Goal: Information Seeking & Learning: Check status

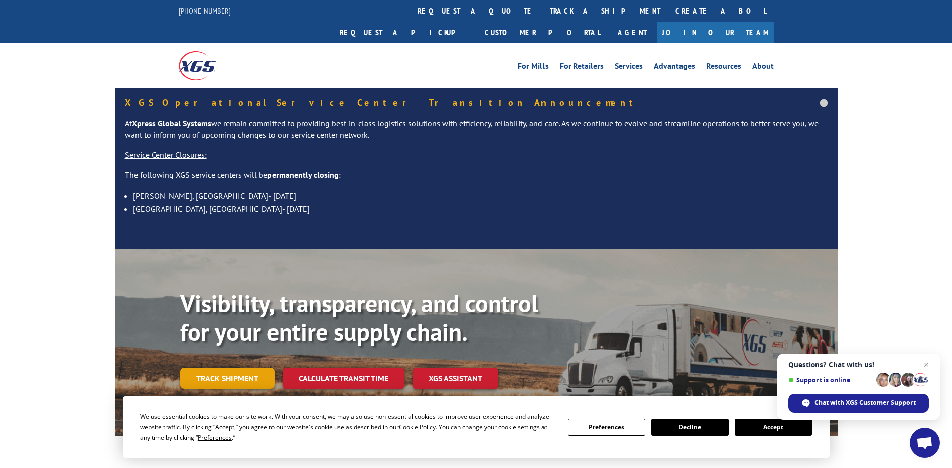
click at [228, 367] on link "Track shipment" at bounding box center [227, 377] width 94 height 21
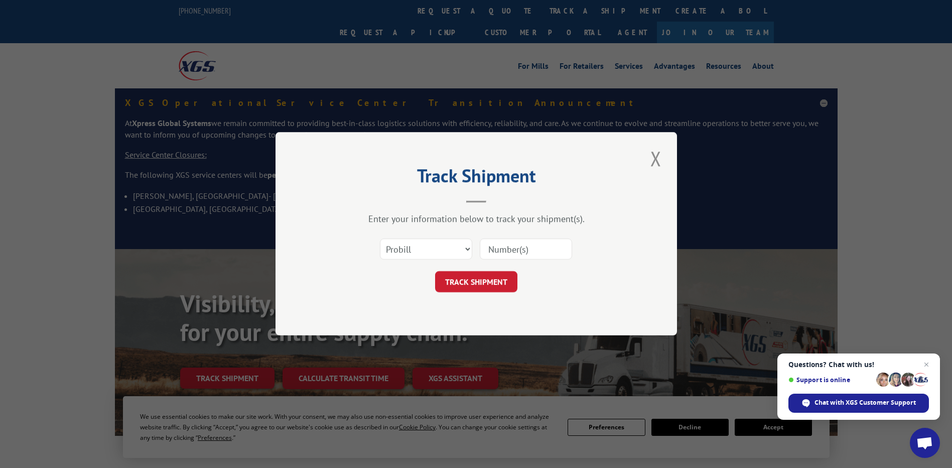
click at [505, 249] on input at bounding box center [526, 249] width 92 height 21
paste input "16944480"
type input "16944480"
click at [481, 281] on button "TRACK SHIPMENT" at bounding box center [476, 282] width 82 height 21
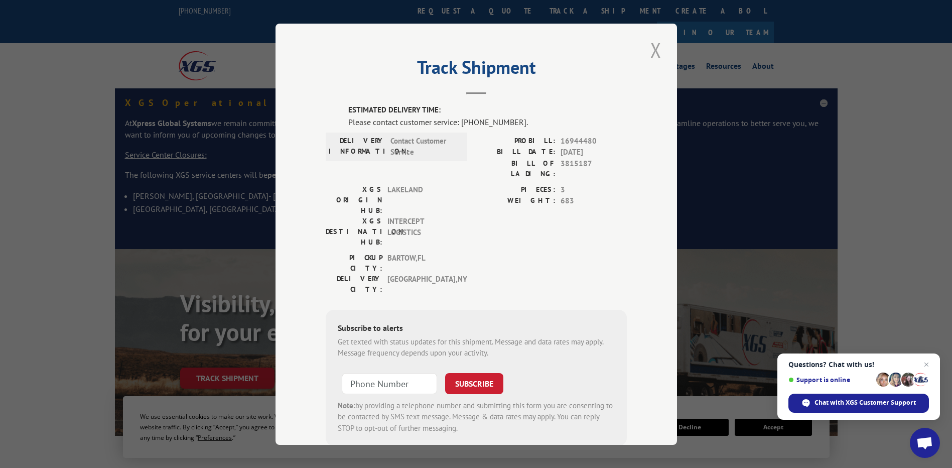
click at [653, 54] on button "Close modal" at bounding box center [655, 50] width 17 height 28
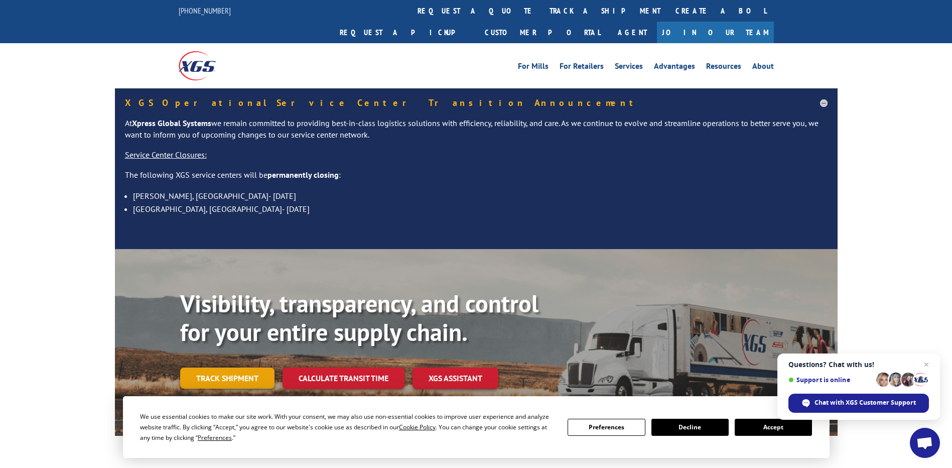
click at [225, 367] on link "Track shipment" at bounding box center [227, 377] width 94 height 21
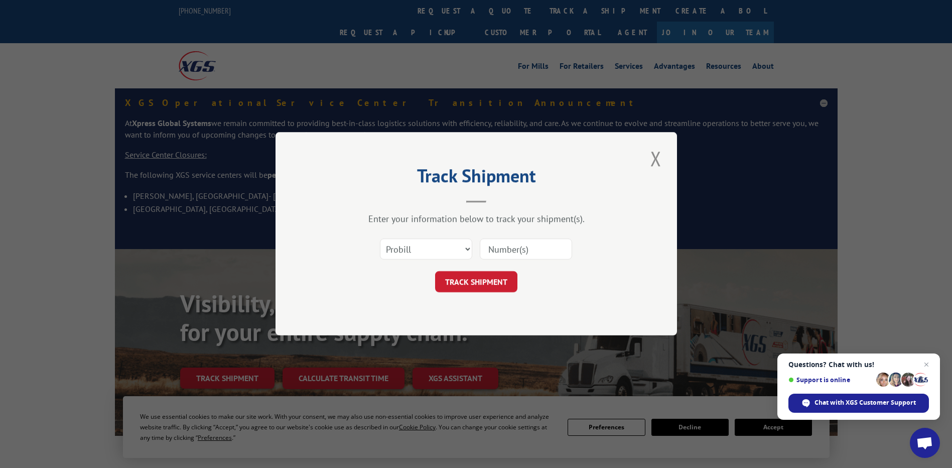
click at [506, 250] on input at bounding box center [526, 249] width 92 height 21
paste input "16944480"
type input "16944480"
click at [467, 281] on button "TRACK SHIPMENT" at bounding box center [476, 282] width 82 height 21
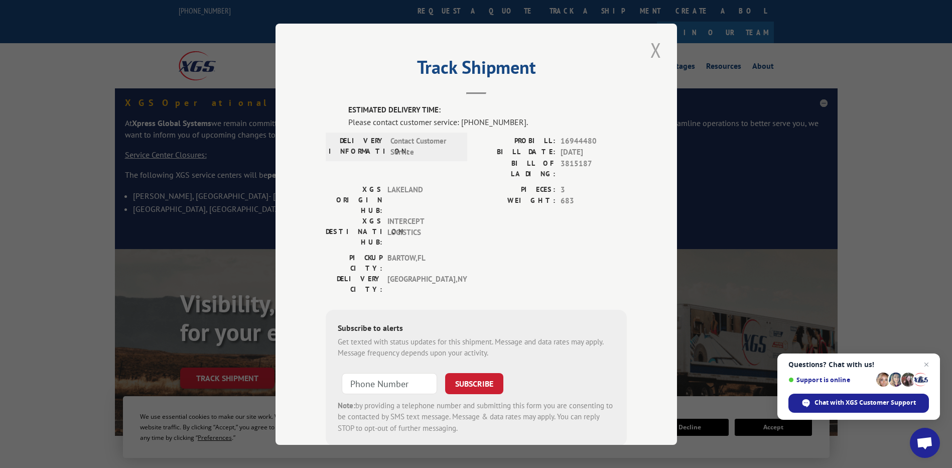
click at [651, 51] on button "Close modal" at bounding box center [655, 50] width 17 height 28
